Goal: Find specific page/section: Find specific page/section

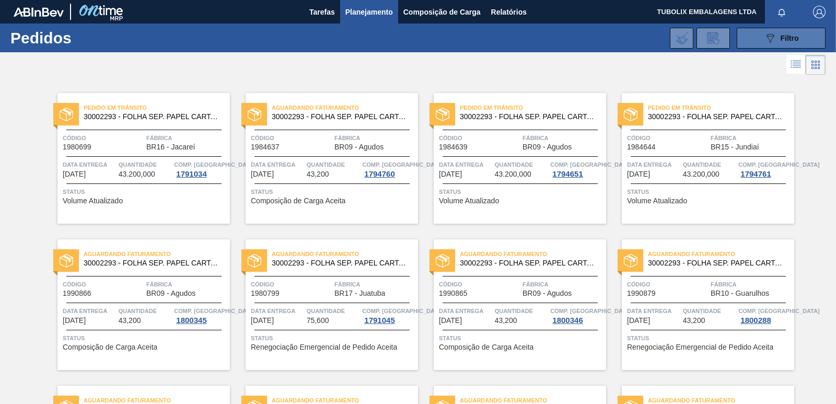
click at [777, 40] on div "089F7B8B-B2A5-4AFE-B5C0-19BA573D28AC Filtro" at bounding box center [781, 38] width 35 height 13
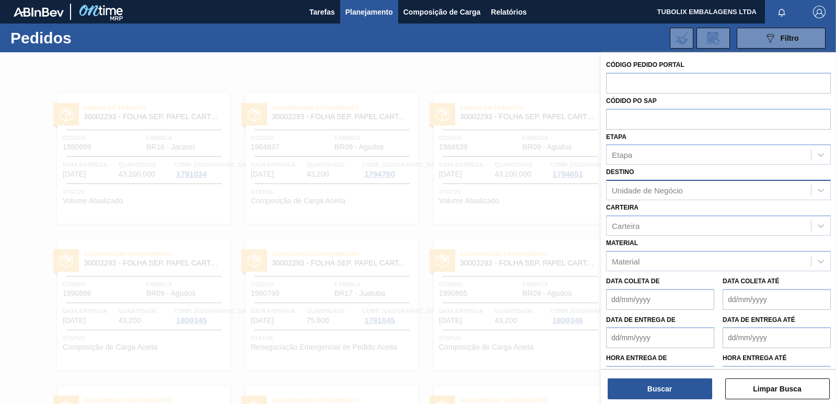
click at [673, 186] on div "Unidade de Negócio" at bounding box center [647, 190] width 71 height 9
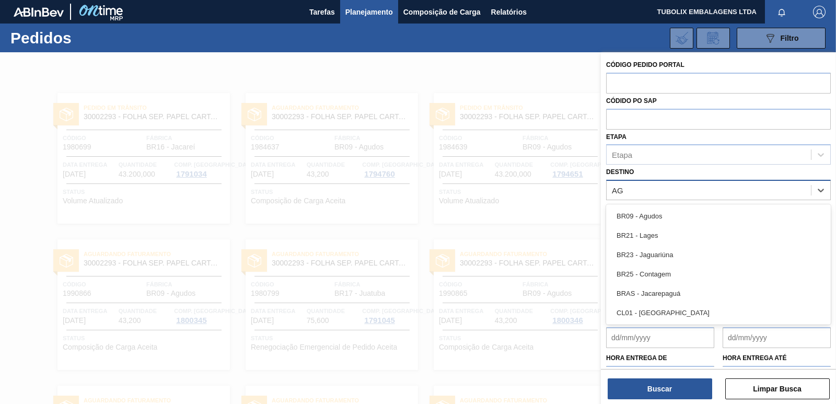
type input "AGU"
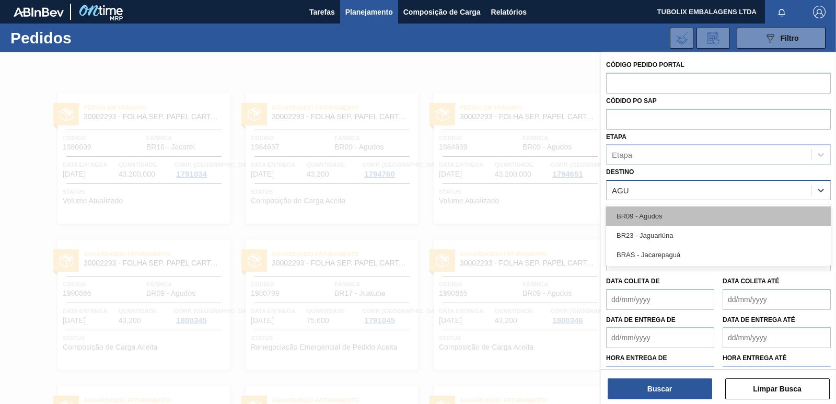
click at [662, 217] on div "BR09 - Agudos" at bounding box center [718, 215] width 225 height 19
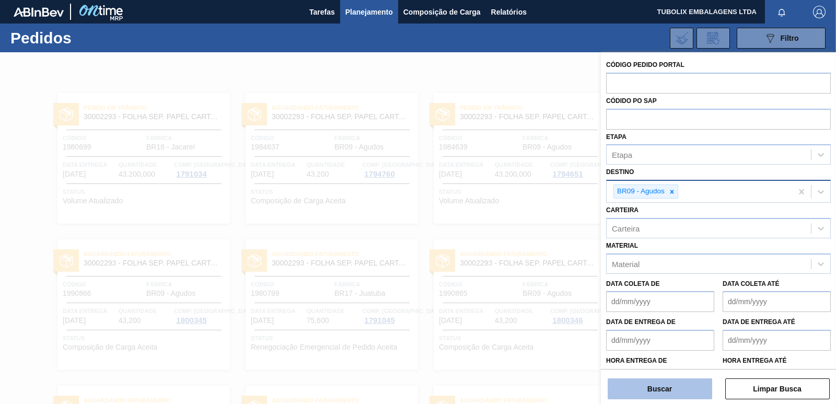
click at [702, 383] on button "Buscar" at bounding box center [660, 388] width 105 height 21
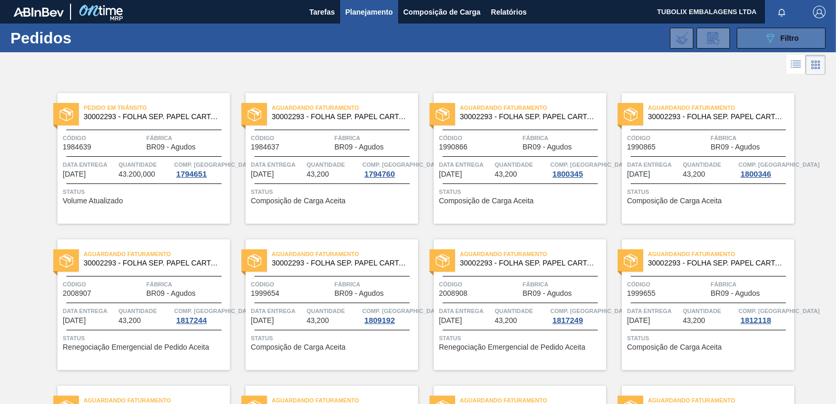
click at [789, 40] on span "Filtro" at bounding box center [790, 38] width 18 height 8
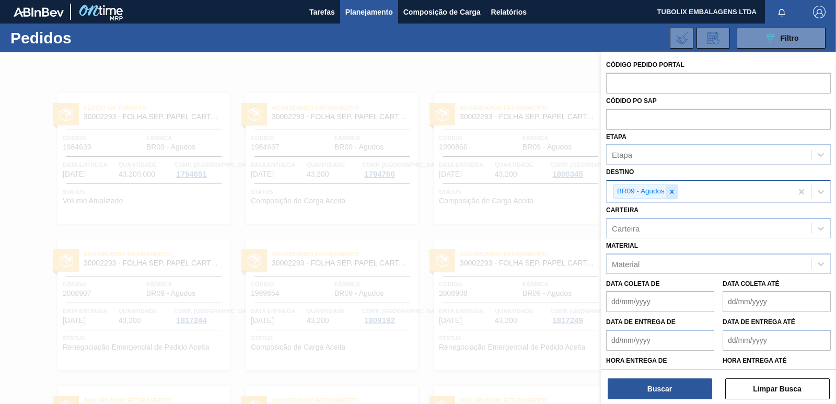
click at [674, 189] on icon at bounding box center [671, 191] width 7 height 7
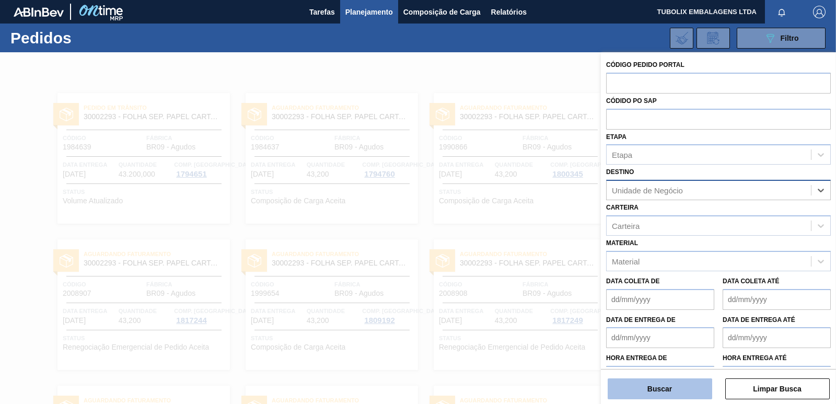
click at [668, 380] on button "Buscar" at bounding box center [660, 388] width 105 height 21
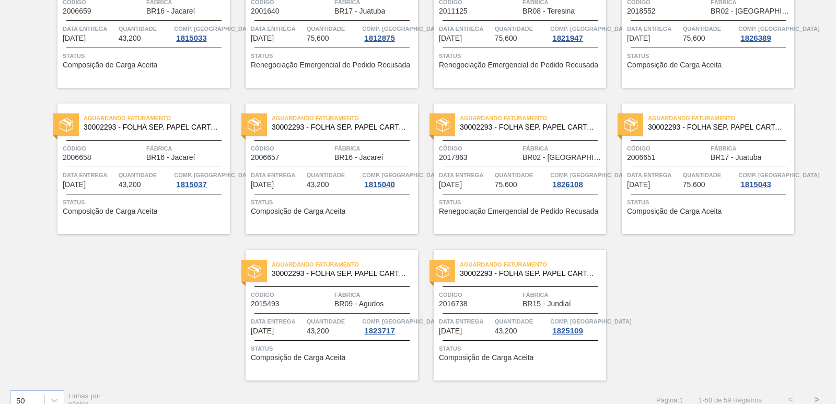
scroll to position [1614, 0]
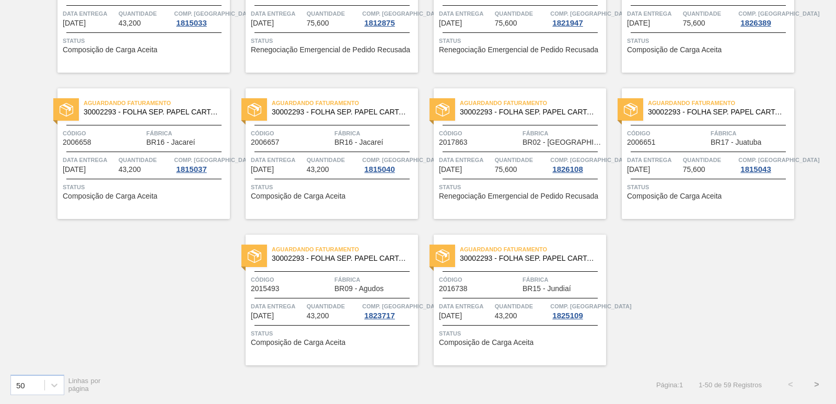
click at [816, 387] on button ">" at bounding box center [817, 385] width 26 height 26
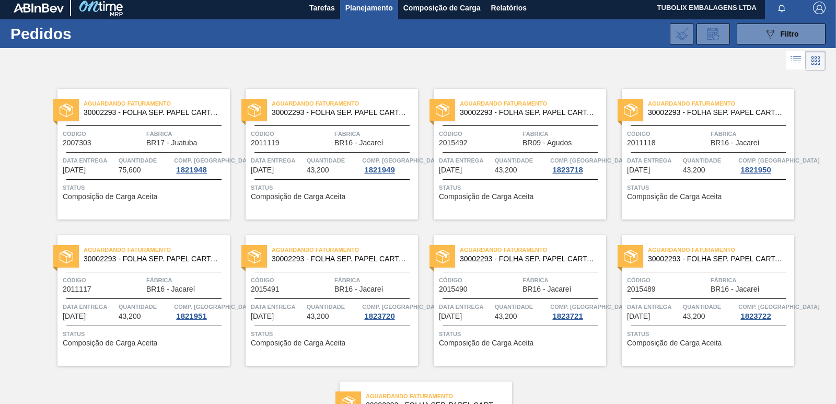
scroll to position [0, 0]
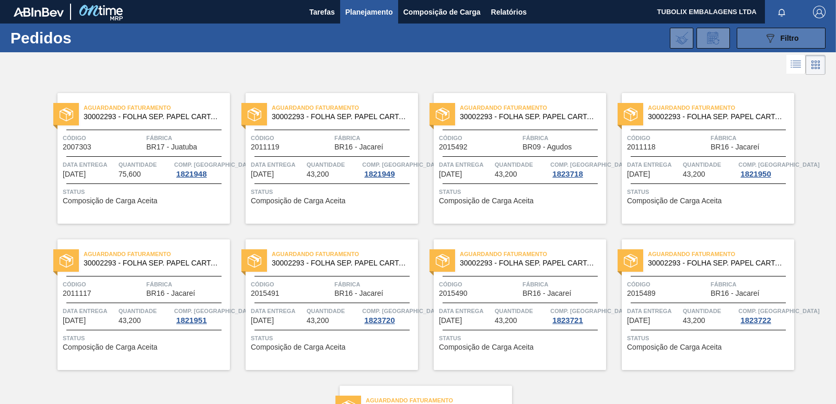
click at [739, 37] on button "089F7B8B-B2A5-4AFE-B5C0-19BA573D28AC Filtro" at bounding box center [781, 38] width 89 height 21
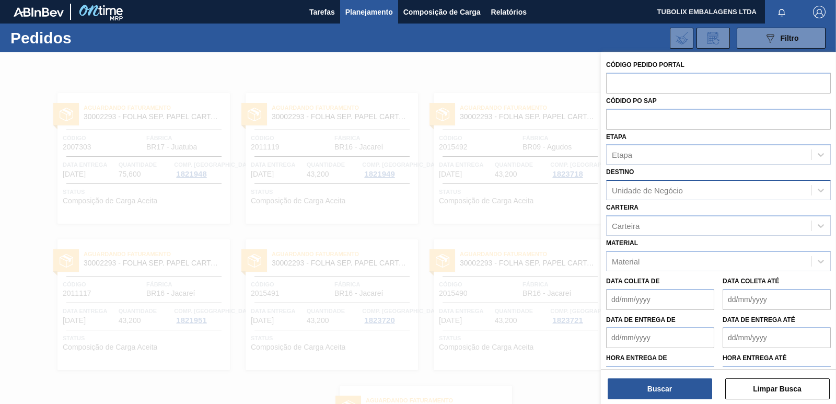
click at [656, 189] on div "Unidade de Negócio" at bounding box center [647, 190] width 71 height 9
type input "AGUDO"
click at [656, 189] on div "Unidade de Negócio" at bounding box center [709, 190] width 204 height 15
click at [656, 187] on div "Unidade de Negócio" at bounding box center [647, 190] width 71 height 9
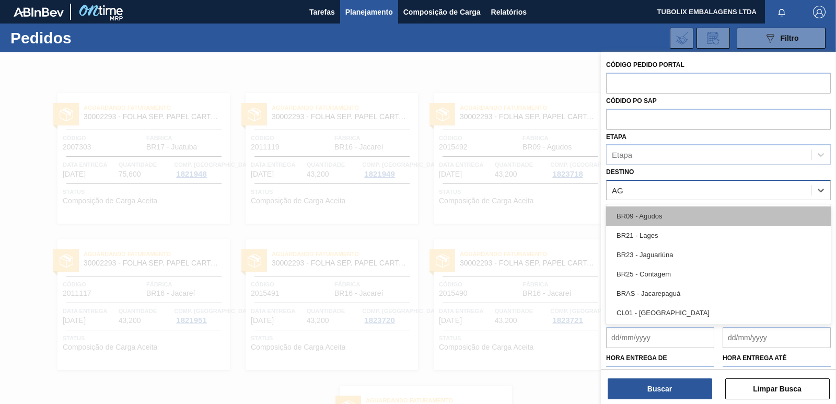
type input "AGU"
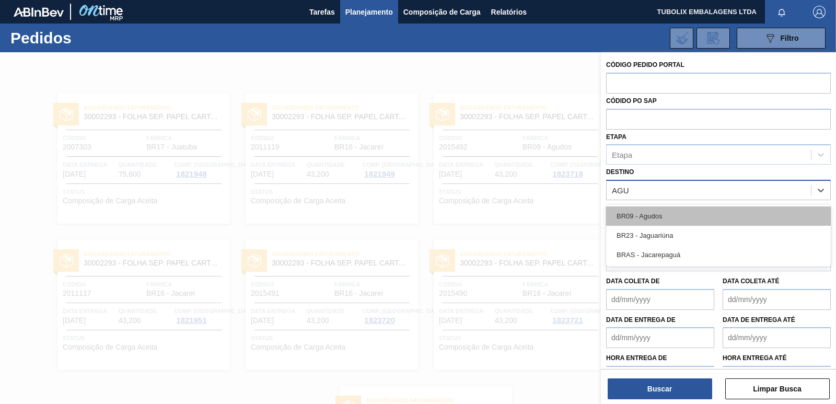
click at [643, 223] on div "BR09 - Agudos" at bounding box center [718, 215] width 225 height 19
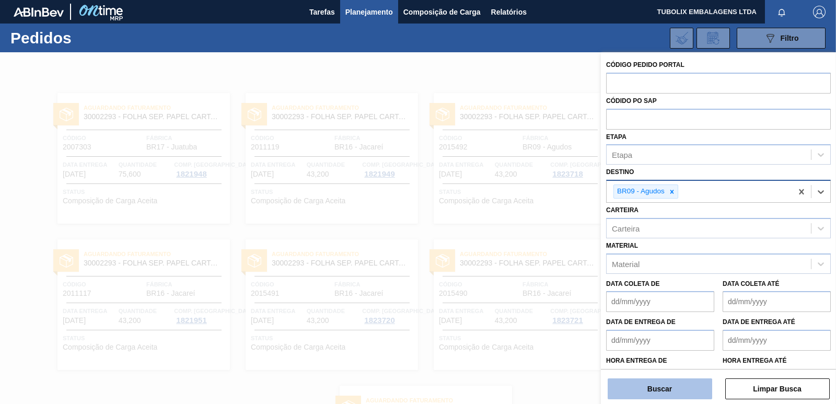
click at [671, 383] on button "Buscar" at bounding box center [660, 388] width 105 height 21
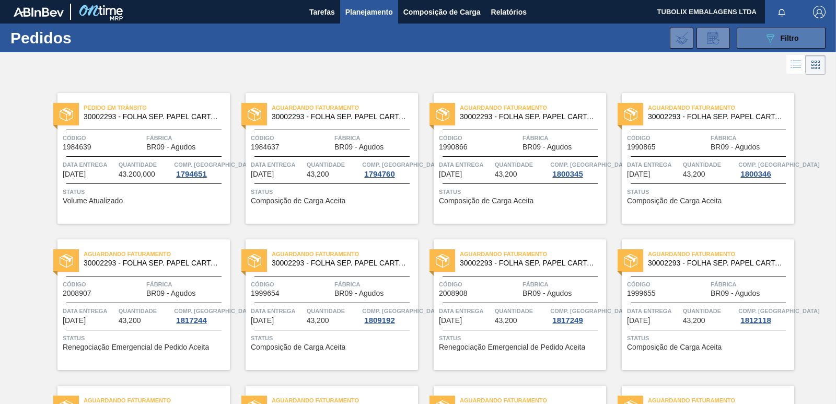
click at [756, 37] on button "089F7B8B-B2A5-4AFE-B5C0-19BA573D28AC Filtro" at bounding box center [781, 38] width 89 height 21
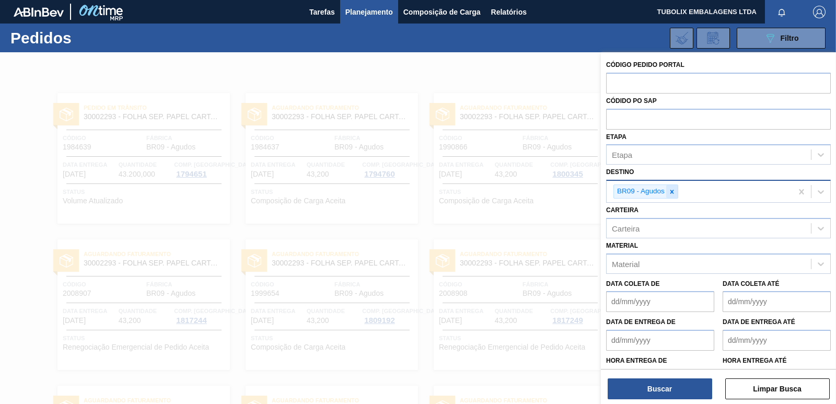
click at [670, 189] on icon at bounding box center [671, 191] width 7 height 7
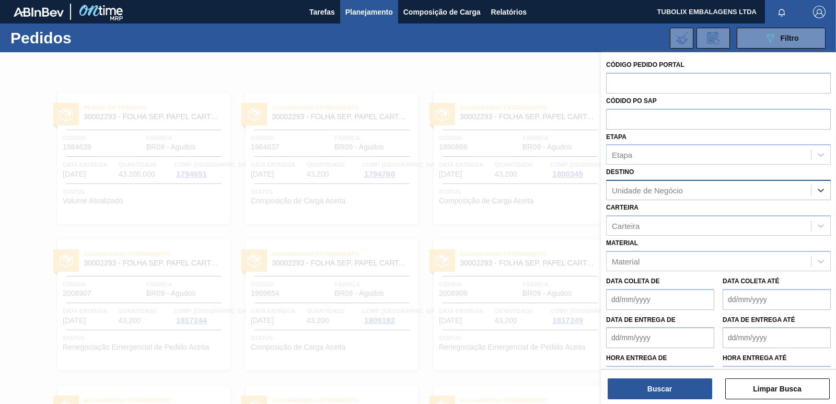
click at [670, 189] on div "Unidade de Negócio" at bounding box center [647, 190] width 71 height 9
type input "GUAR"
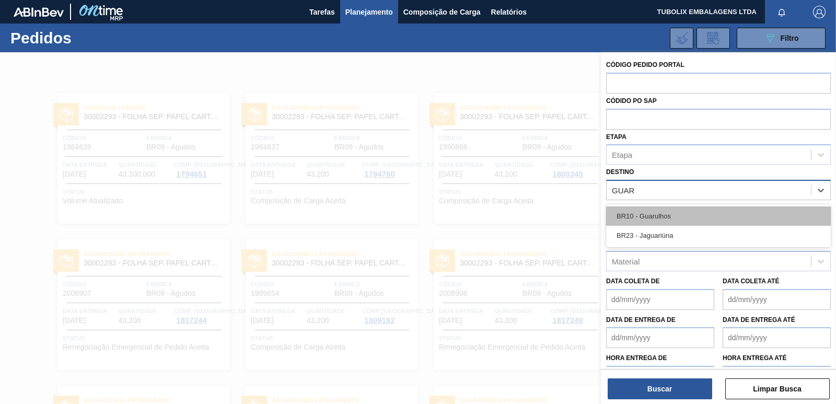
click at [668, 207] on div "BR10 - Guarulhos" at bounding box center [718, 215] width 225 height 19
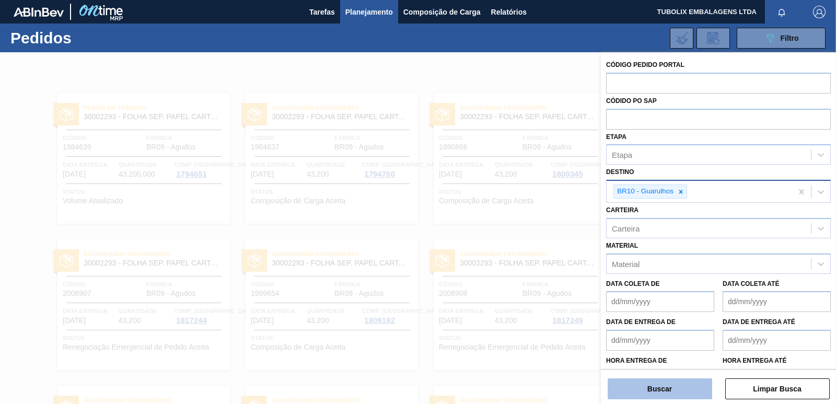
click at [665, 389] on button "Buscar" at bounding box center [660, 388] width 105 height 21
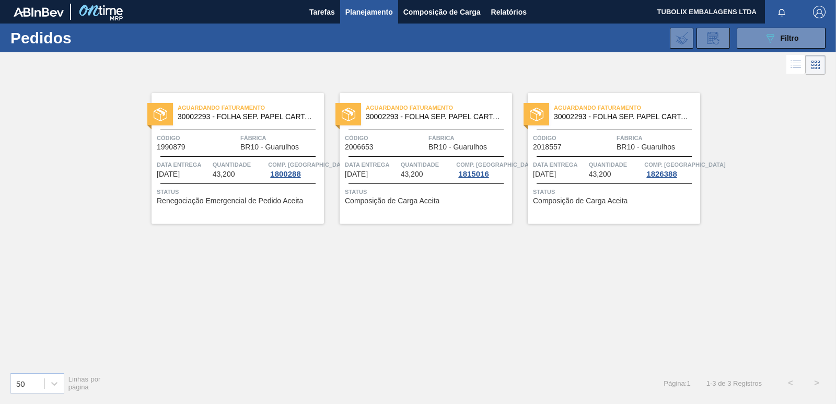
click at [815, 27] on div "089F7B8B-B2A5-4AFE-B5C0-19BA573D28AC Filtro Código Pedido Portal Códido PO SAP …" at bounding box center [496, 37] width 669 height 31
click at [773, 34] on icon at bounding box center [771, 38] width 8 height 9
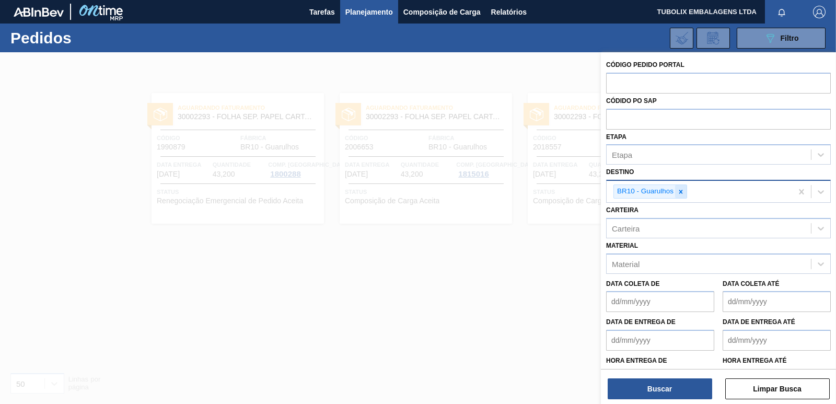
click at [679, 192] on icon at bounding box center [680, 191] width 7 height 7
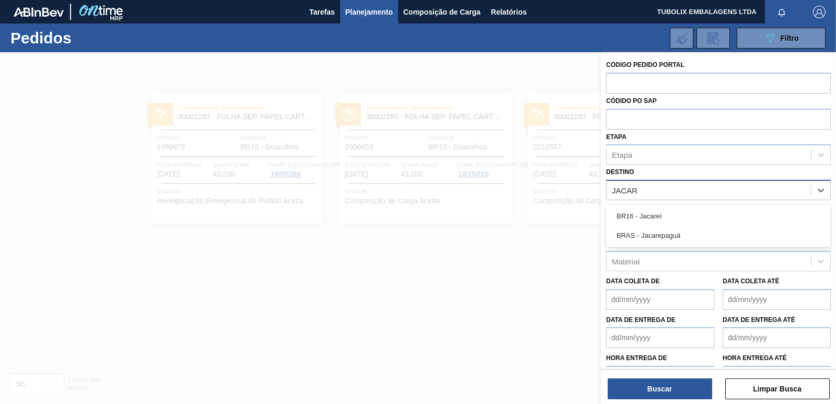
type input "JACARE"
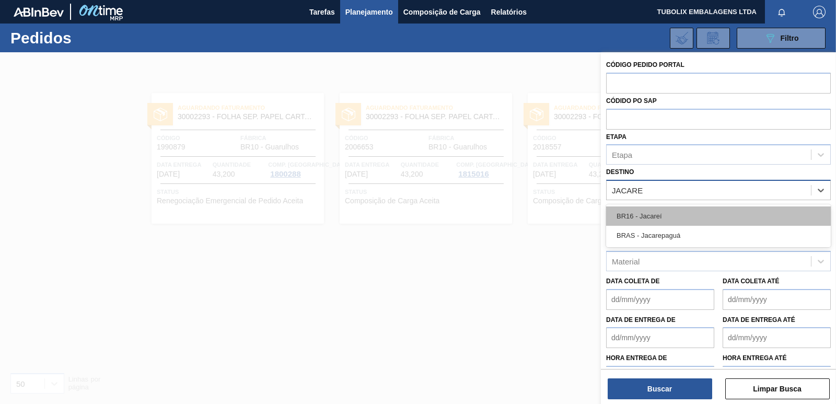
click at [655, 218] on div "BR16 - Jacareí" at bounding box center [718, 215] width 225 height 19
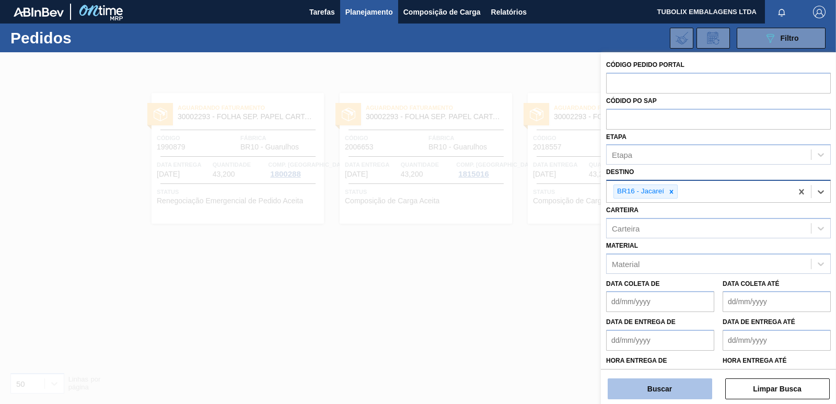
click at [657, 395] on button "Buscar" at bounding box center [660, 388] width 105 height 21
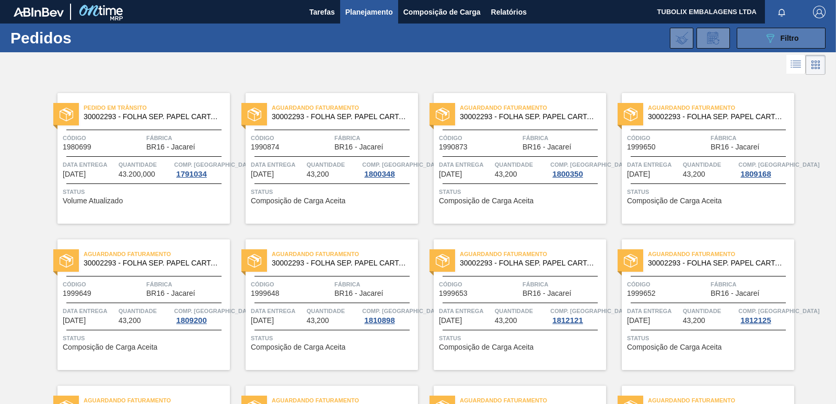
click at [781, 41] on span "Filtro" at bounding box center [790, 38] width 18 height 8
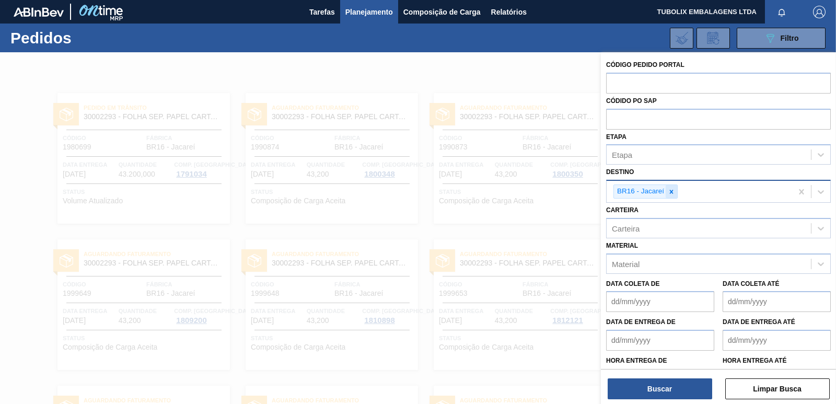
click at [670, 190] on icon at bounding box center [672, 192] width 4 height 4
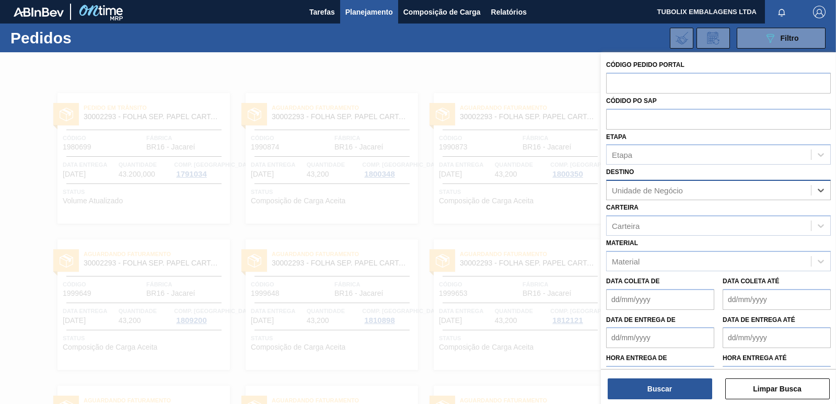
click at [670, 190] on div "Unidade de Negócio" at bounding box center [647, 190] width 71 height 9
type input "JAGUA"
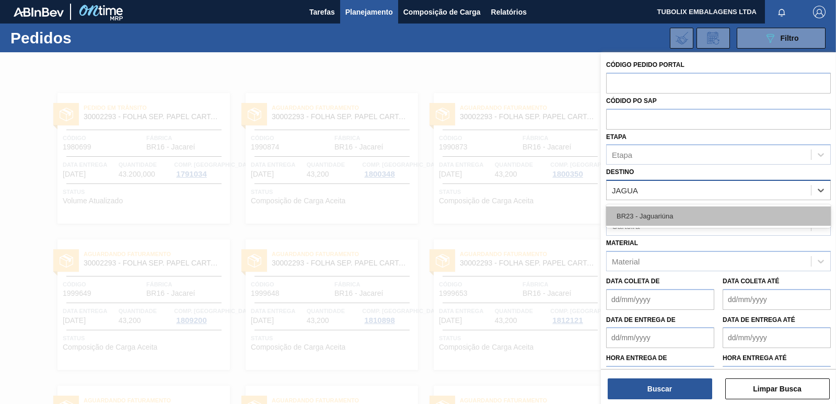
click at [659, 216] on div "BR23 - Jaguariúna" at bounding box center [718, 215] width 225 height 19
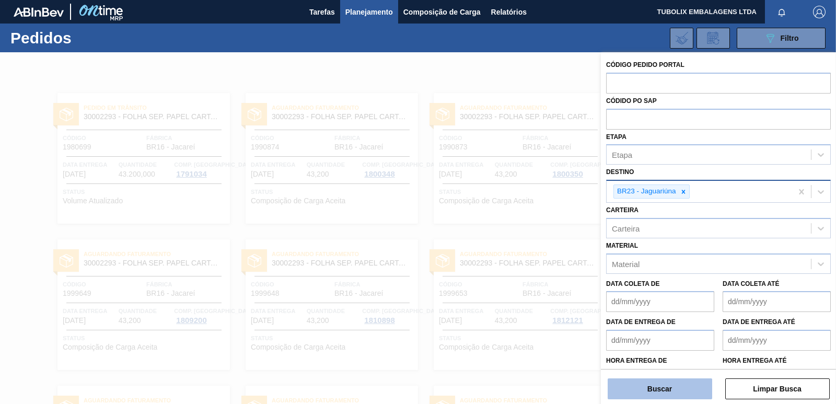
click at [679, 392] on button "Buscar" at bounding box center [660, 388] width 105 height 21
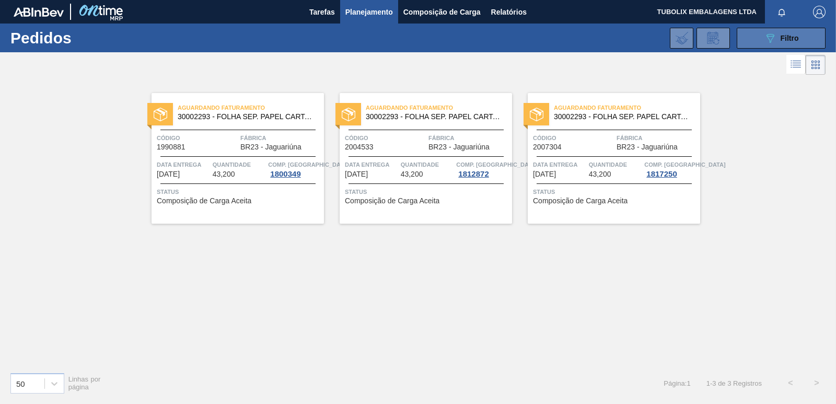
drag, startPoint x: 758, startPoint y: 31, endPoint x: 752, endPoint y: 36, distance: 7.1
click at [759, 31] on button "089F7B8B-B2A5-4AFE-B5C0-19BA573D28AC Filtro" at bounding box center [781, 38] width 89 height 21
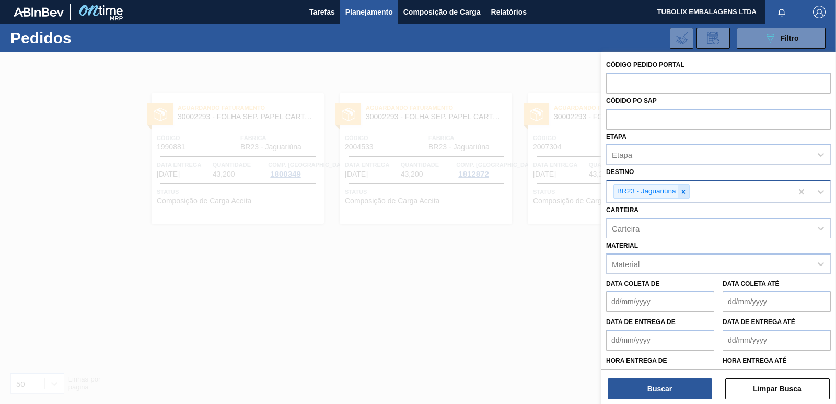
click at [682, 192] on icon at bounding box center [683, 191] width 7 height 7
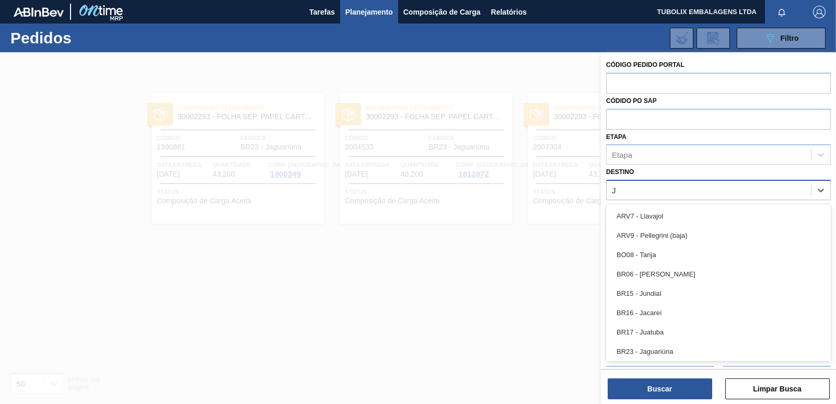
type input "JU"
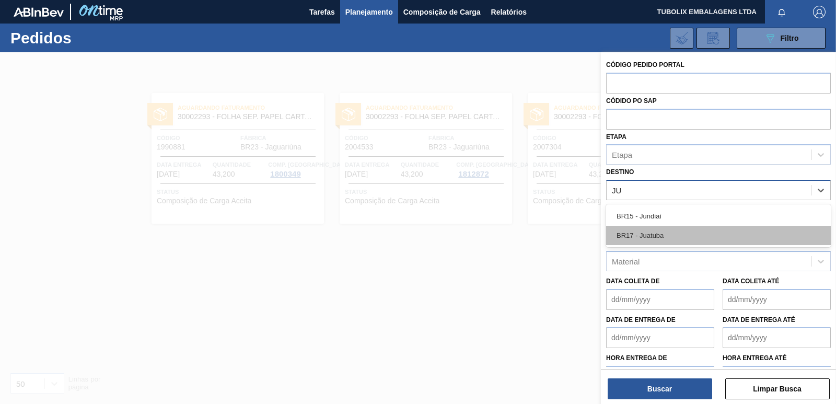
click at [665, 235] on div "BR17 - Juatuba" at bounding box center [718, 235] width 225 height 19
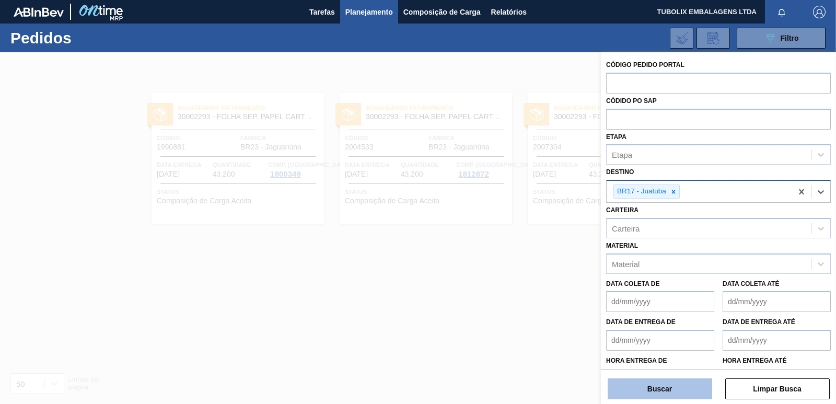
click at [688, 383] on button "Buscar" at bounding box center [660, 388] width 105 height 21
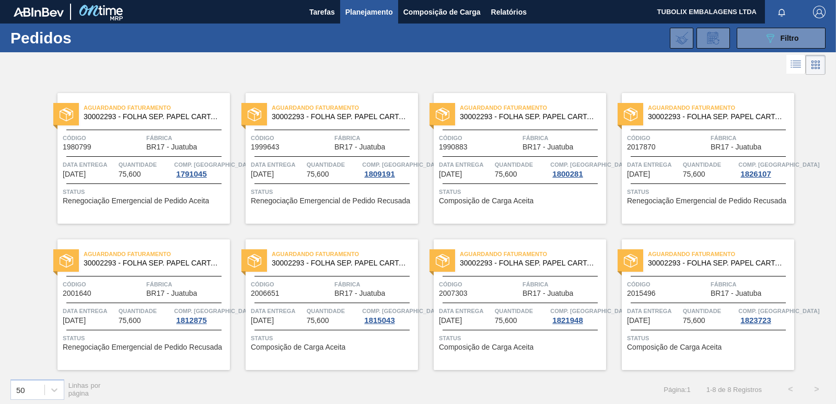
scroll to position [5, 0]
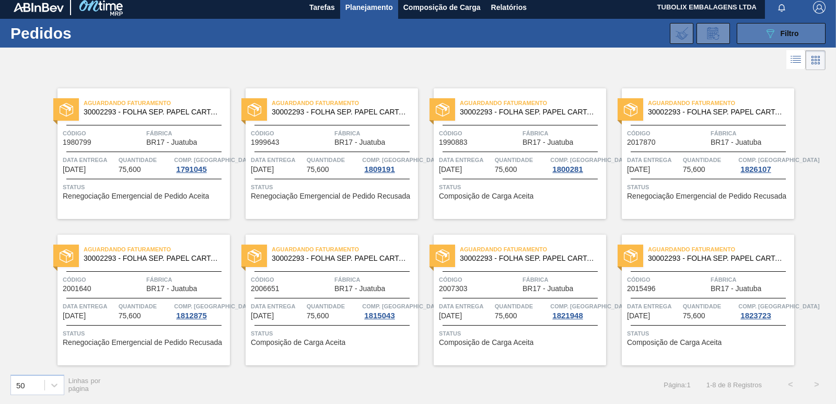
click at [777, 34] on div "089F7B8B-B2A5-4AFE-B5C0-19BA573D28AC Filtro" at bounding box center [781, 33] width 35 height 13
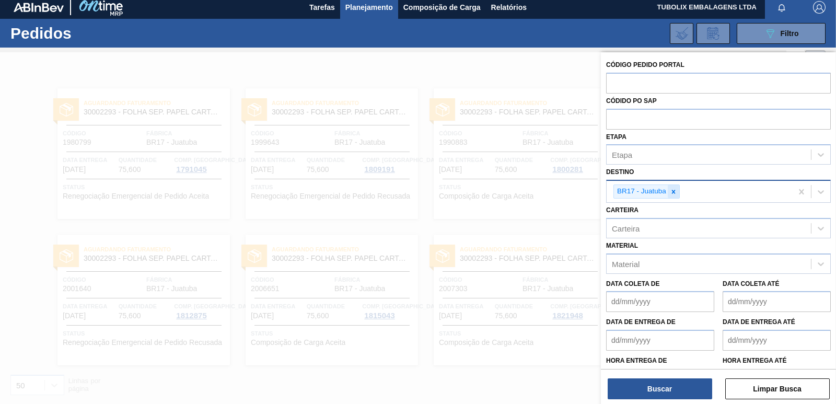
click at [672, 188] on icon at bounding box center [673, 191] width 7 height 7
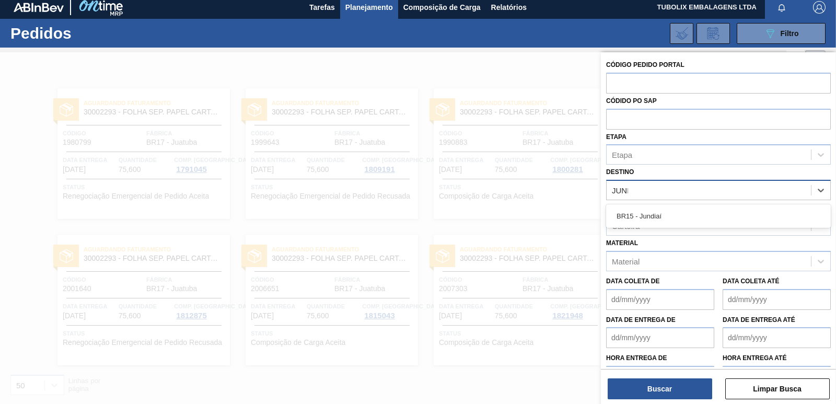
type input "JUNDI"
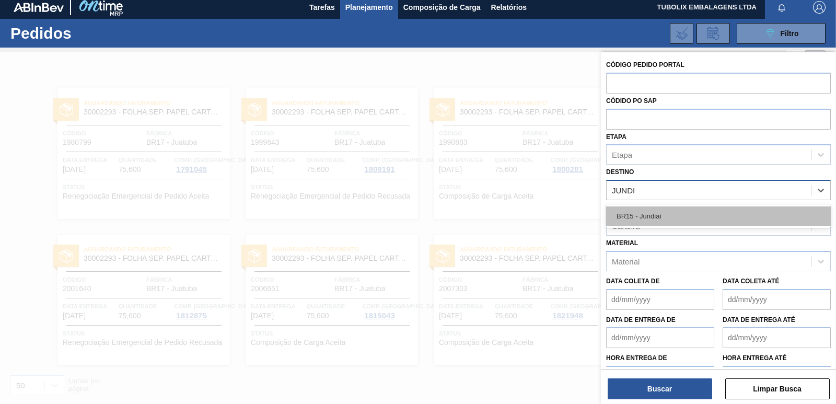
click at [663, 212] on div "BR15 - Jundiaí" at bounding box center [718, 215] width 225 height 19
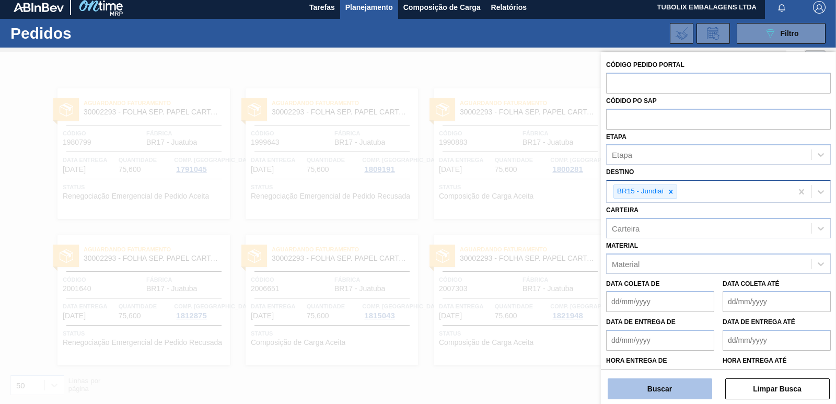
click at [690, 387] on button "Buscar" at bounding box center [660, 388] width 105 height 21
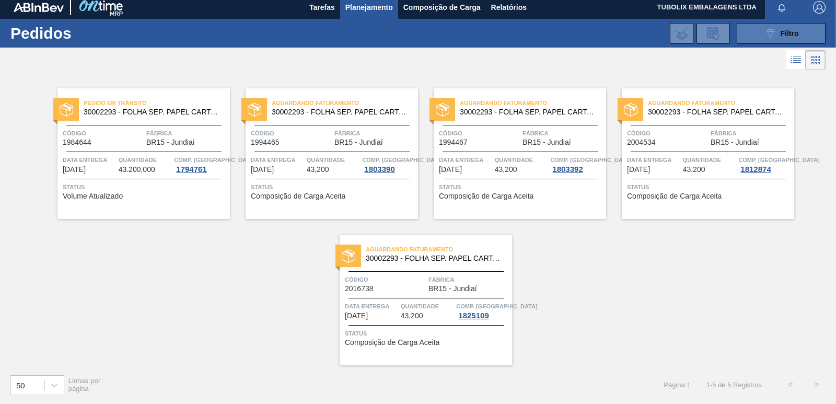
click at [797, 39] on button "089F7B8B-B2A5-4AFE-B5C0-19BA573D28AC Filtro" at bounding box center [781, 33] width 89 height 21
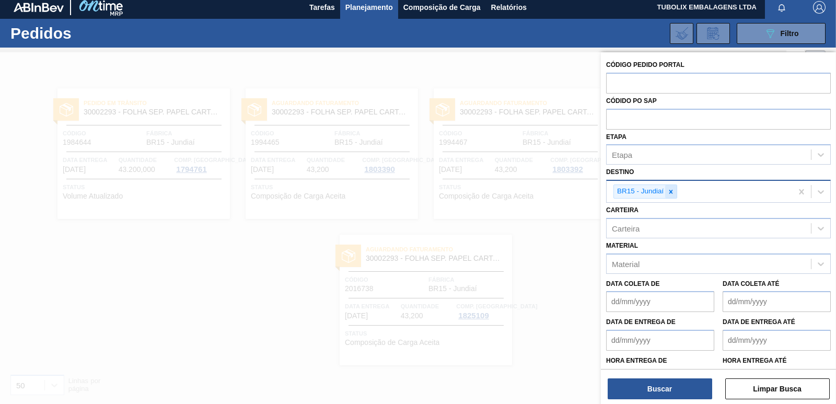
click at [674, 189] on icon at bounding box center [670, 191] width 7 height 7
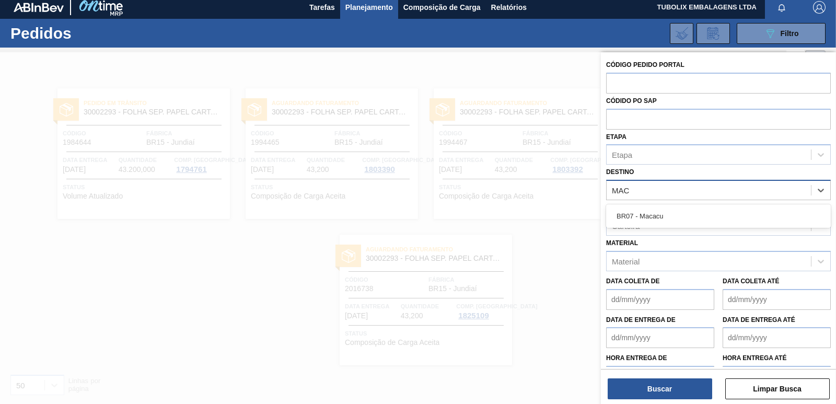
type input "MACA"
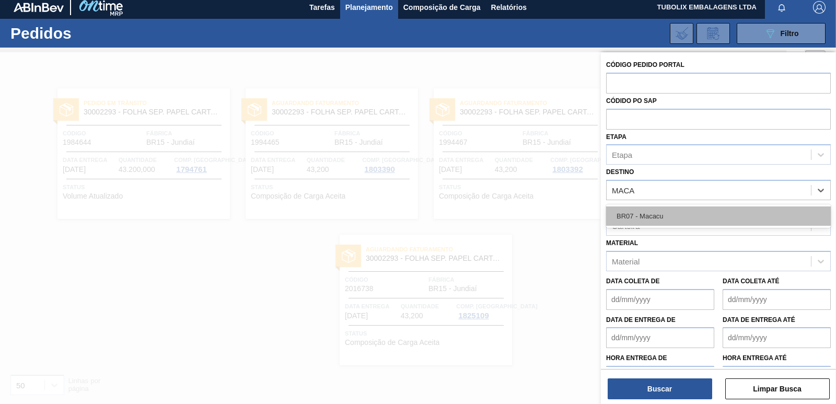
click at [650, 211] on div "BR07 - Macacu" at bounding box center [718, 215] width 225 height 19
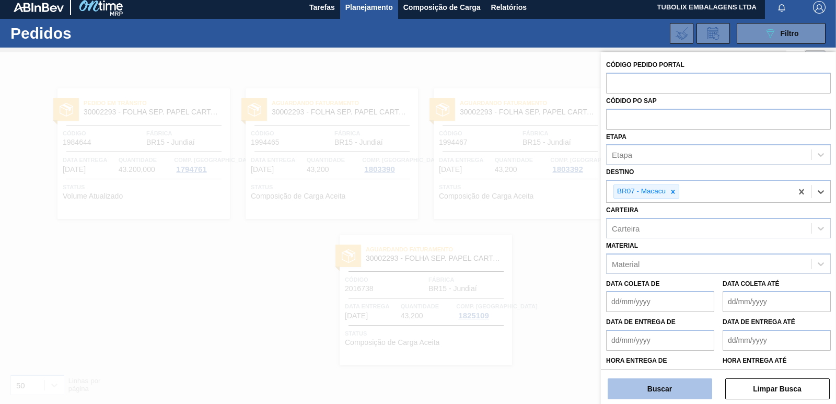
click at [689, 389] on button "Buscar" at bounding box center [660, 388] width 105 height 21
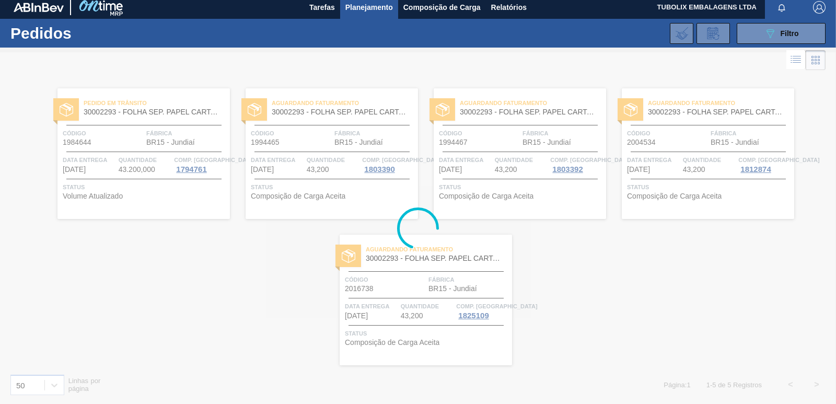
scroll to position [0, 0]
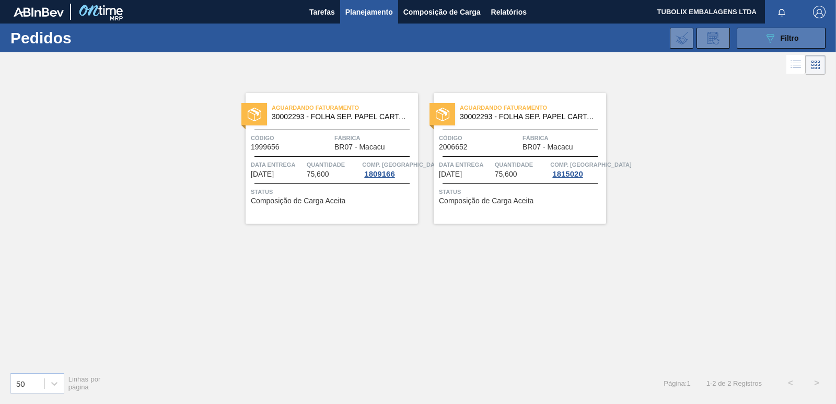
click at [759, 38] on button "089F7B8B-B2A5-4AFE-B5C0-19BA573D28AC Filtro" at bounding box center [781, 38] width 89 height 21
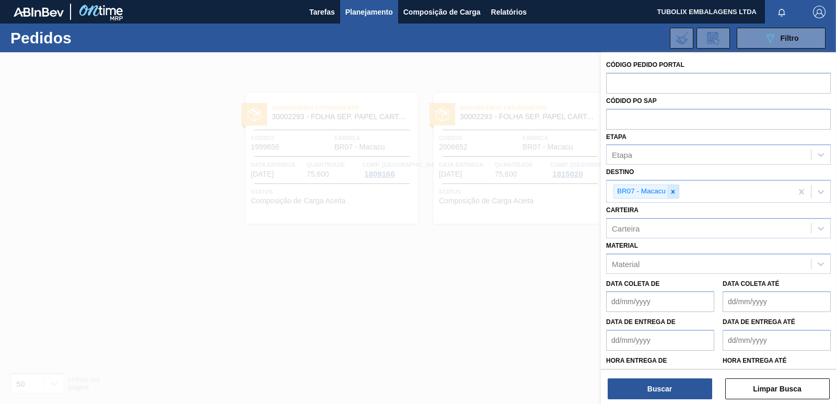
click at [672, 188] on icon at bounding box center [672, 191] width 7 height 7
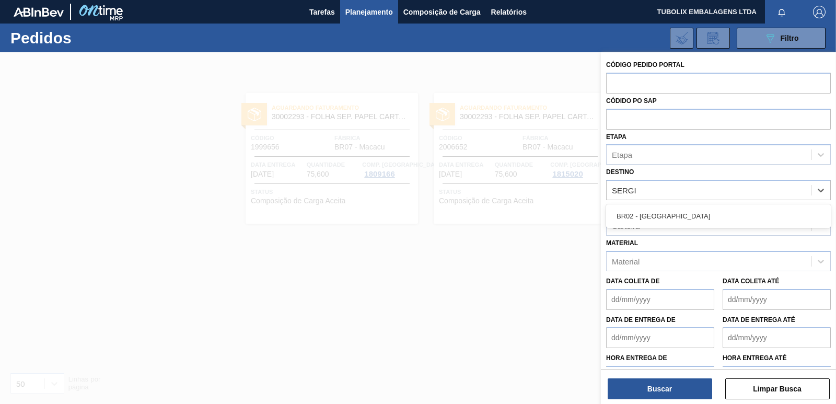
type input "SERGIP"
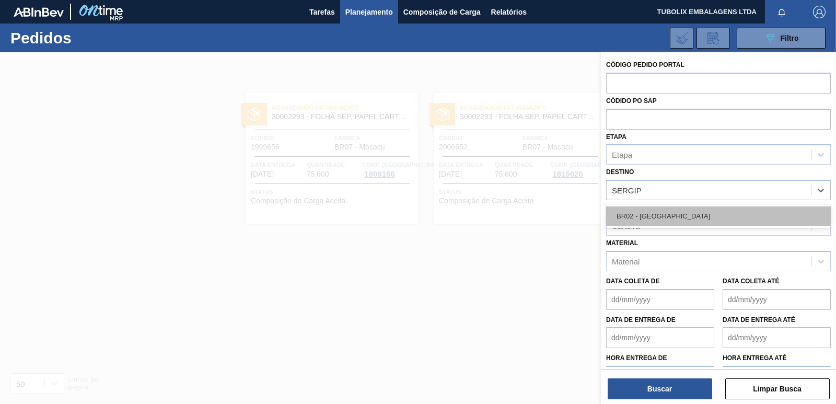
click at [652, 212] on div "BR02 - [GEOGRAPHIC_DATA]" at bounding box center [718, 215] width 225 height 19
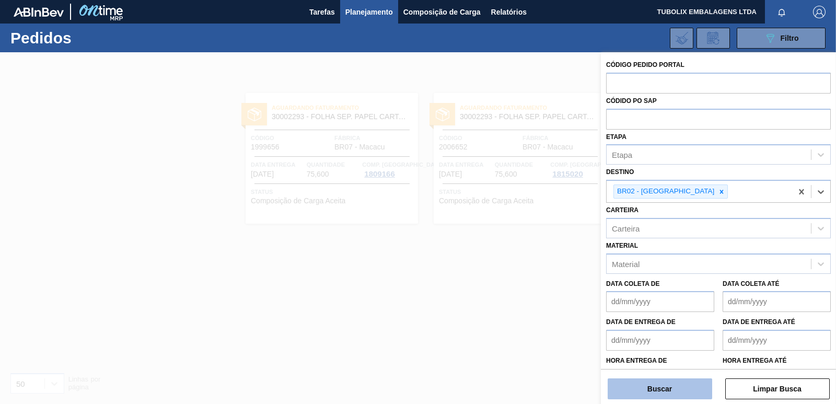
click at [664, 392] on button "Buscar" at bounding box center [660, 388] width 105 height 21
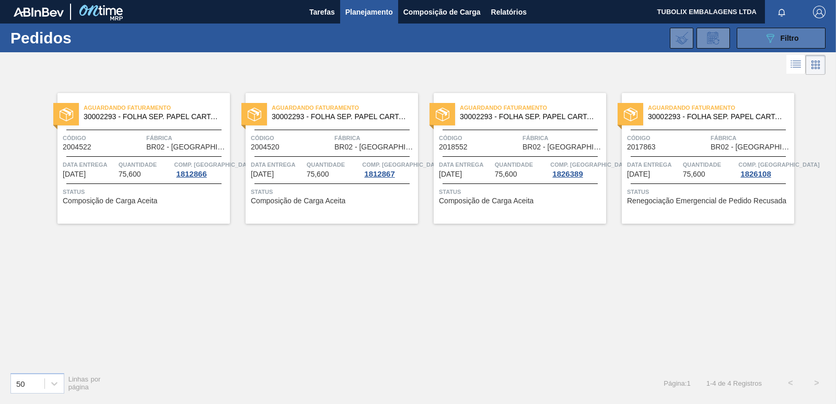
click at [773, 31] on button "089F7B8B-B2A5-4AFE-B5C0-19BA573D28AC Filtro" at bounding box center [781, 38] width 89 height 21
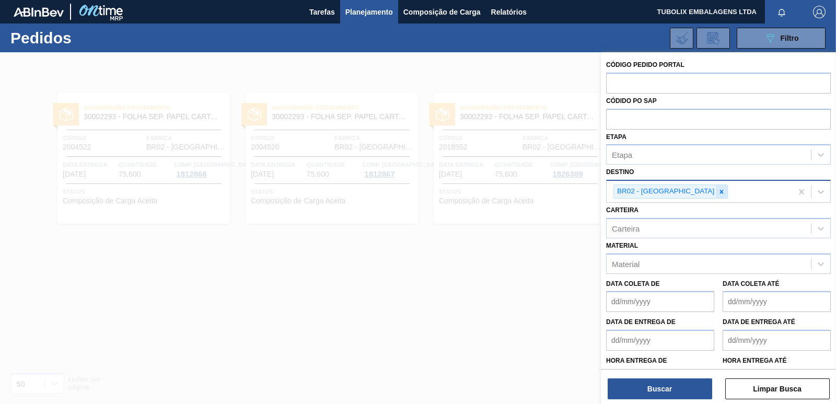
click at [716, 187] on div at bounding box center [721, 191] width 11 height 13
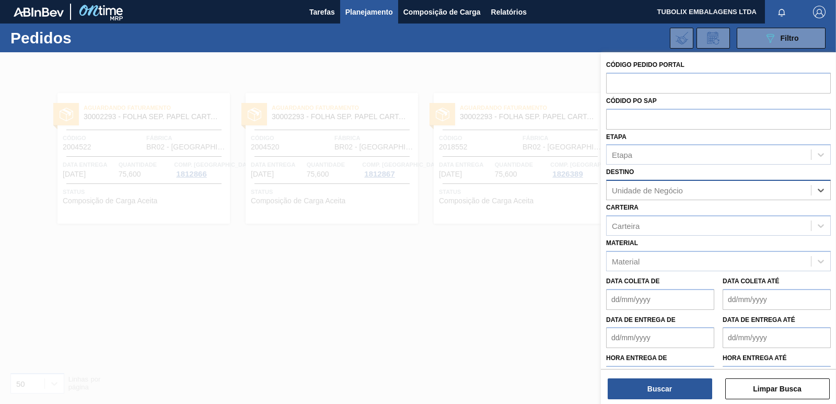
click at [672, 188] on div "Unidade de Negócio" at bounding box center [647, 190] width 71 height 9
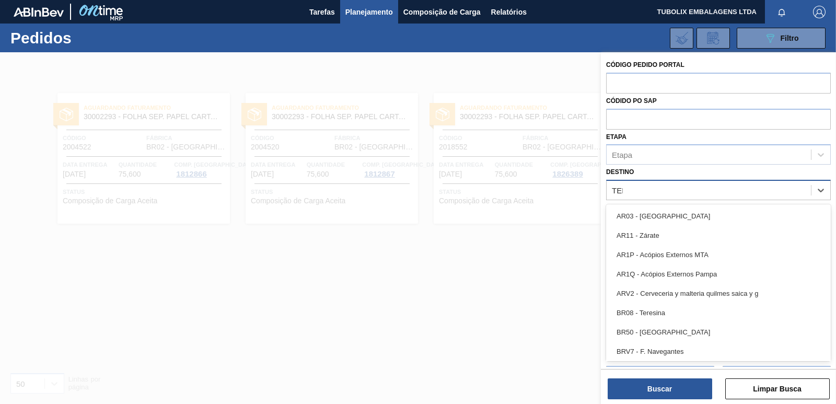
type input "TERE"
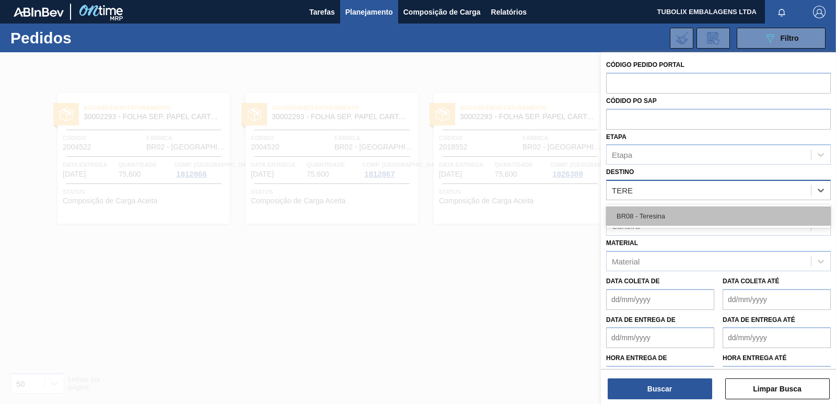
click at [649, 212] on div "BR08 - Teresina" at bounding box center [718, 215] width 225 height 19
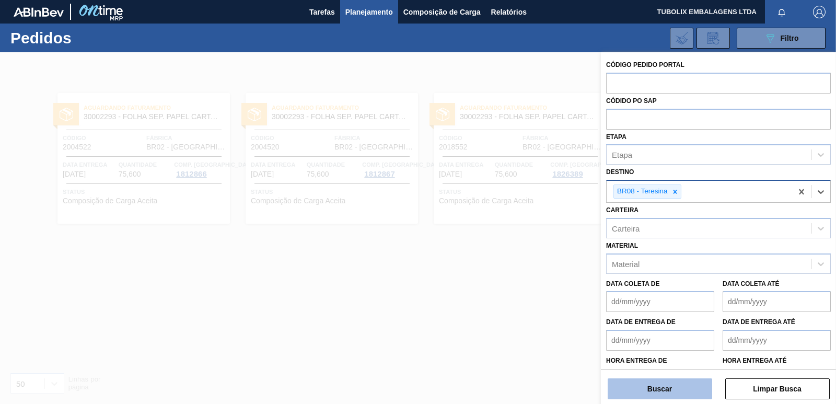
click at [685, 386] on button "Buscar" at bounding box center [660, 388] width 105 height 21
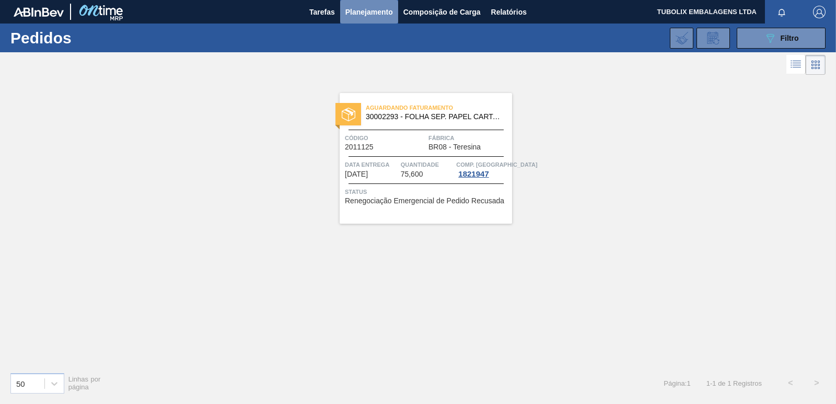
click at [368, 11] on span "Planejamento" at bounding box center [369, 12] width 48 height 13
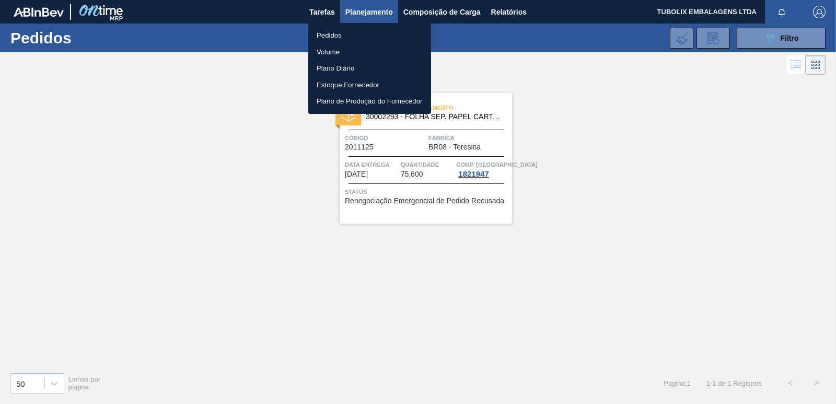
click at [344, 32] on li "Pedidos" at bounding box center [369, 35] width 123 height 17
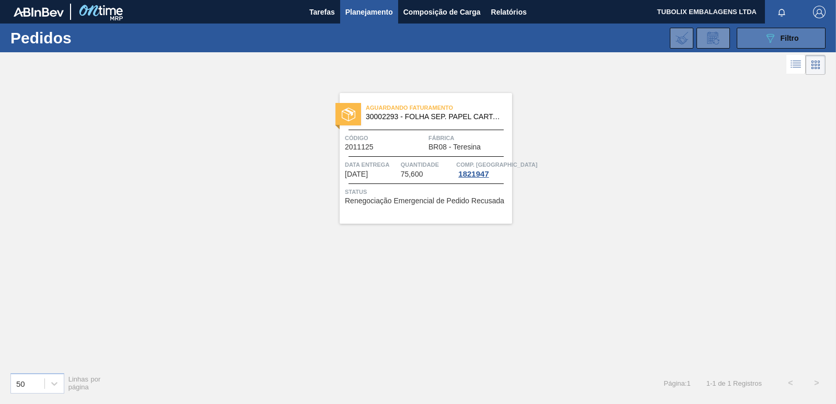
click at [772, 43] on icon "089F7B8B-B2A5-4AFE-B5C0-19BA573D28AC" at bounding box center [770, 38] width 13 height 13
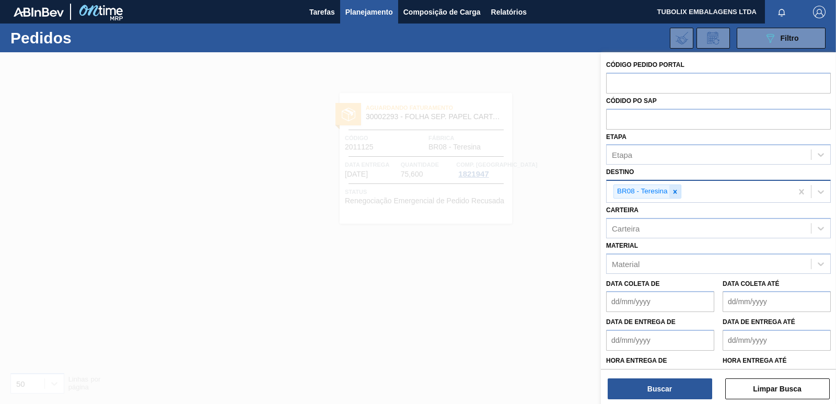
click at [675, 192] on icon at bounding box center [675, 191] width 7 height 7
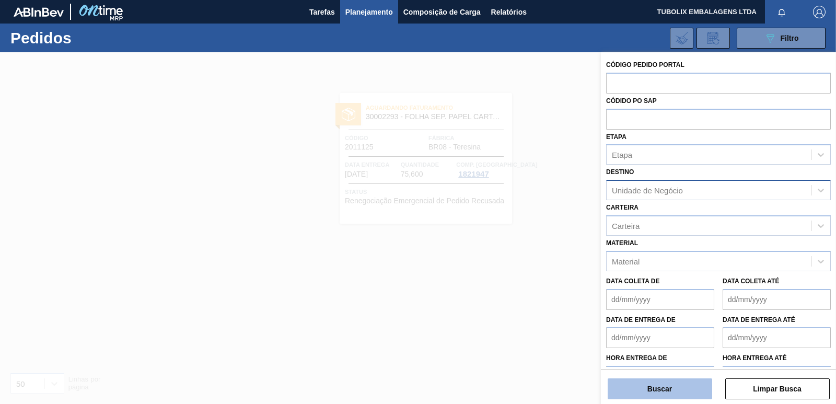
click at [663, 384] on button "Buscar" at bounding box center [660, 388] width 105 height 21
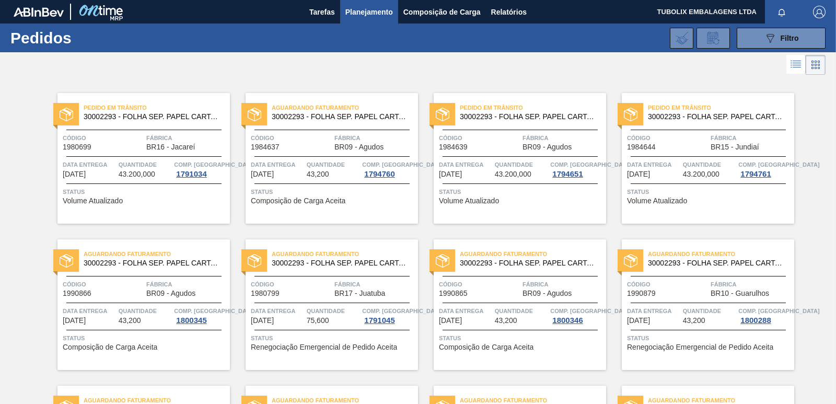
click at [821, 13] on img "button" at bounding box center [819, 12] width 13 height 13
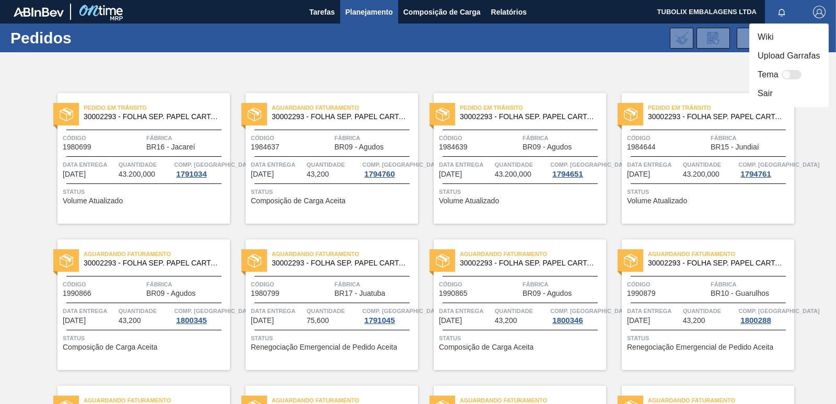
click at [763, 92] on li "Sair" at bounding box center [788, 93] width 79 height 19
